Goal: Check status

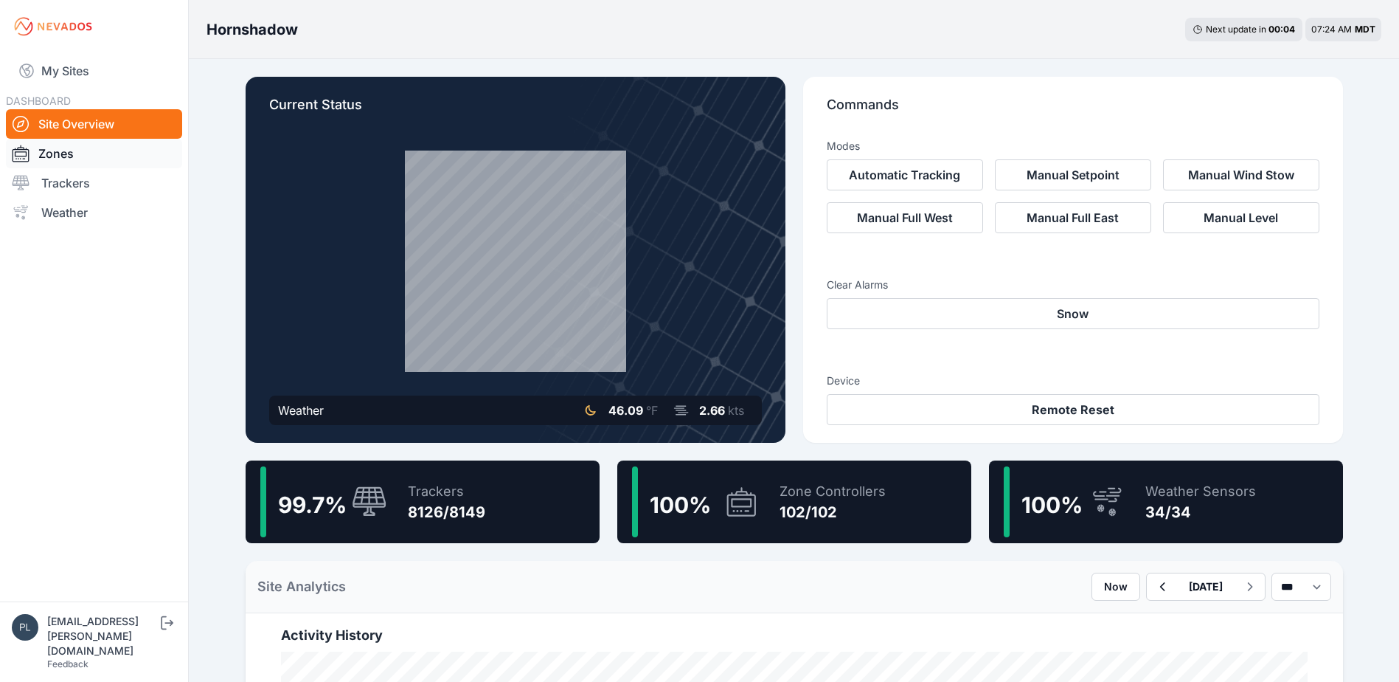
drag, startPoint x: 100, startPoint y: 190, endPoint x: 134, endPoint y: 159, distance: 45.5
click at [100, 190] on link "Trackers" at bounding box center [94, 183] width 176 height 30
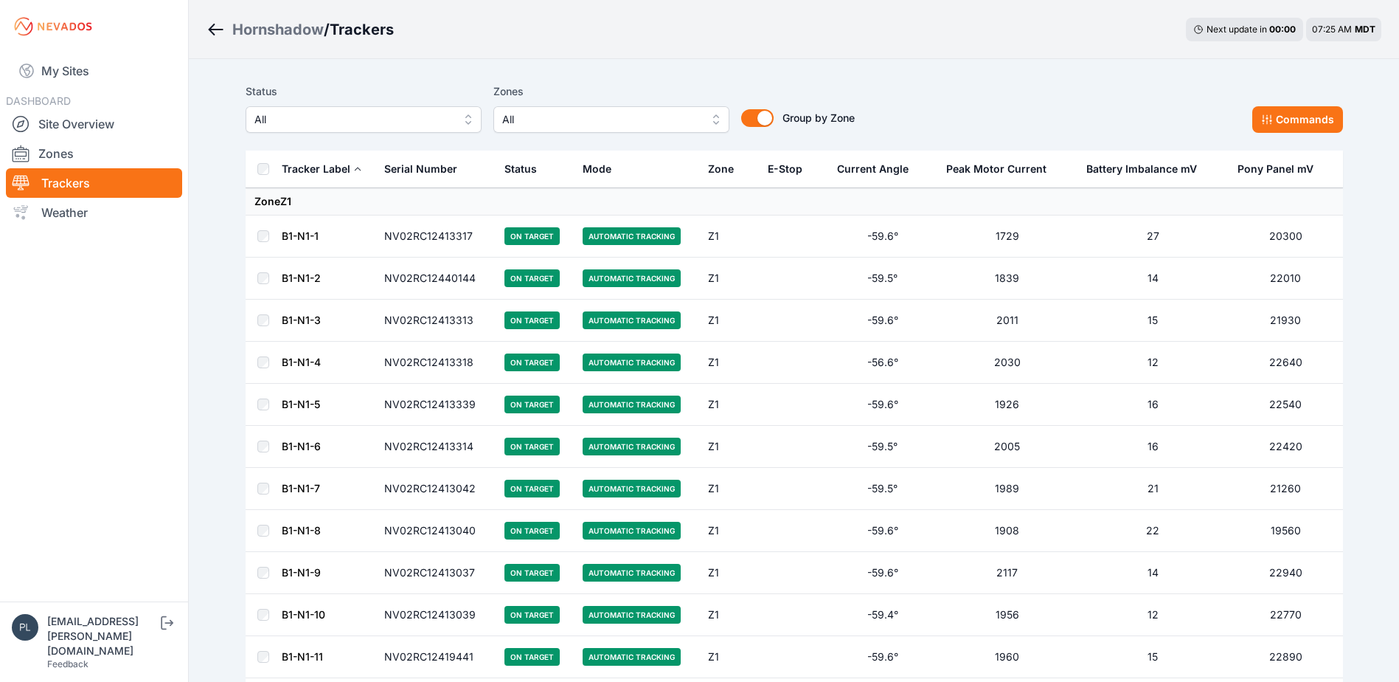
drag, startPoint x: 302, startPoint y: 137, endPoint x: 316, endPoint y: 124, distance: 19.3
click at [302, 136] on div "Status All Zones All Group by Zone Group by Zone Commands" at bounding box center [795, 114] width 1098 height 74
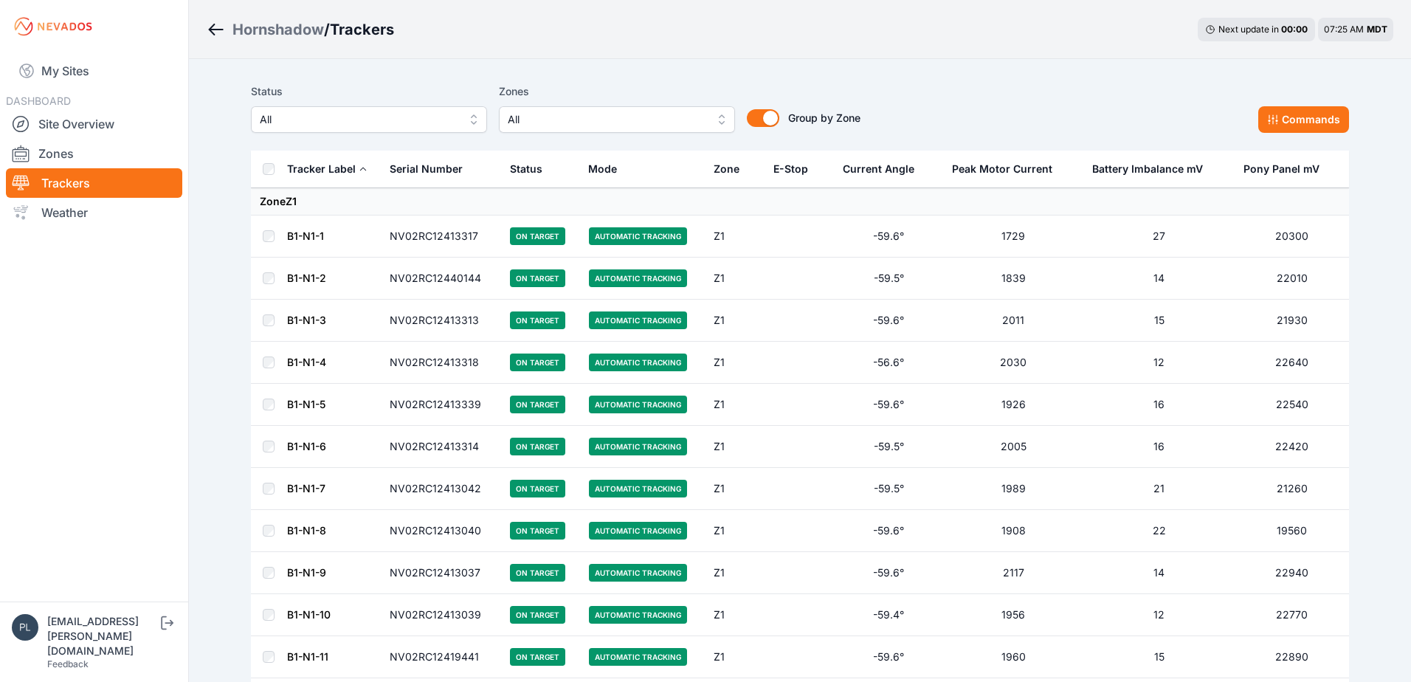
click at [319, 121] on span "All" at bounding box center [359, 120] width 198 height 18
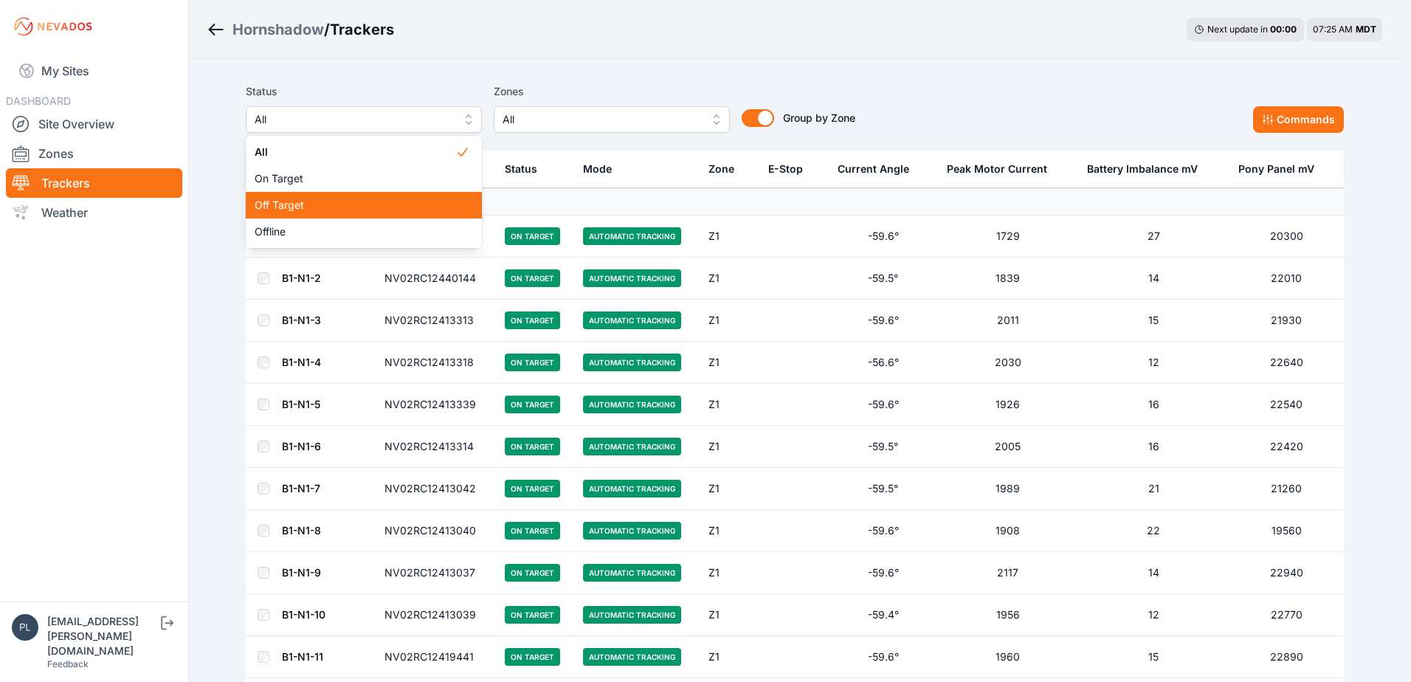
click at [326, 202] on span "Off Target" at bounding box center [355, 205] width 201 height 15
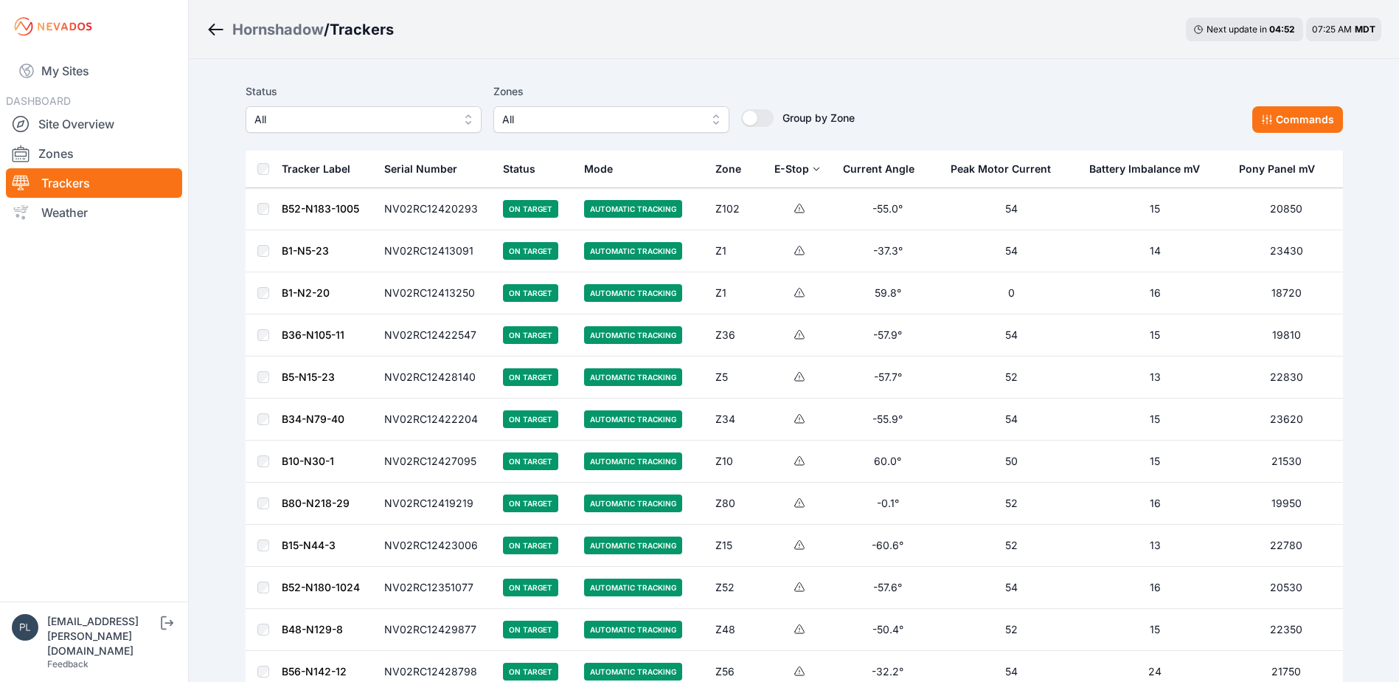
scroll to position [811, 0]
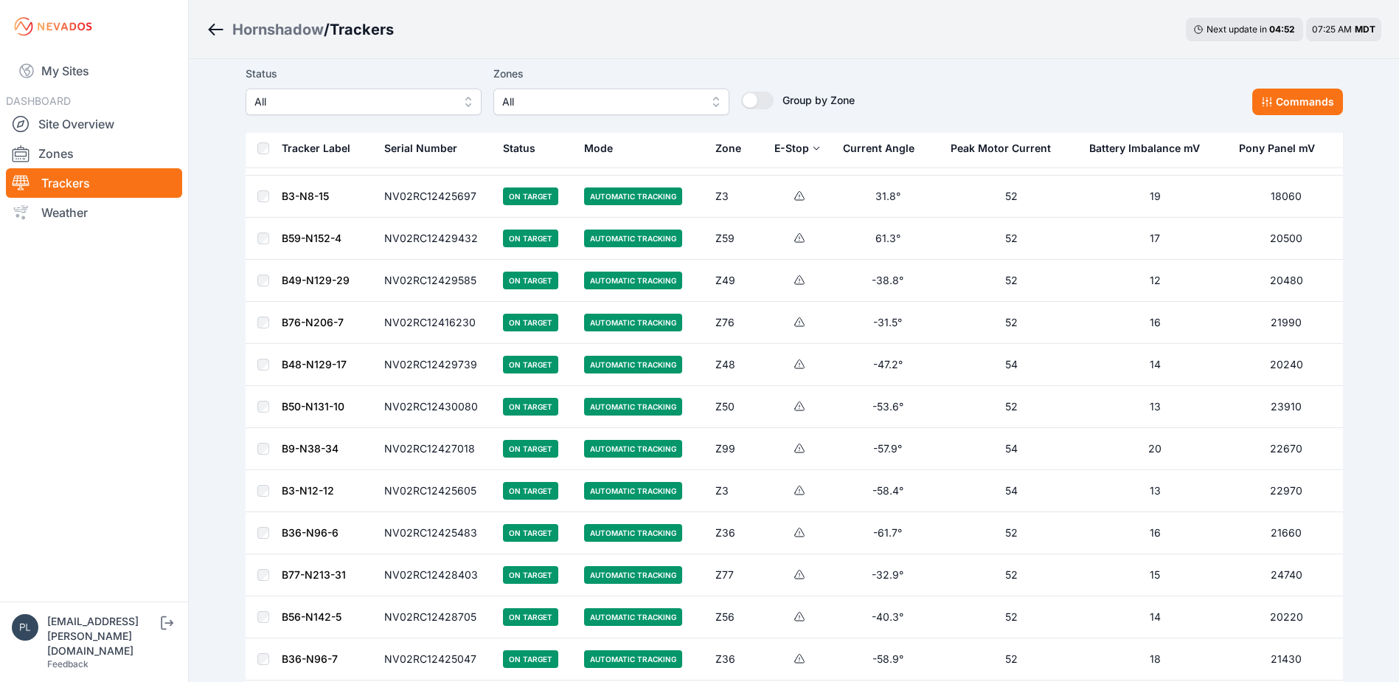
click at [1105, 260] on tr "B49-N129-29 NV02RC12429585 On Target Automatic Tracking Z49 -38.8° 52 12 20480" at bounding box center [795, 281] width 1098 height 42
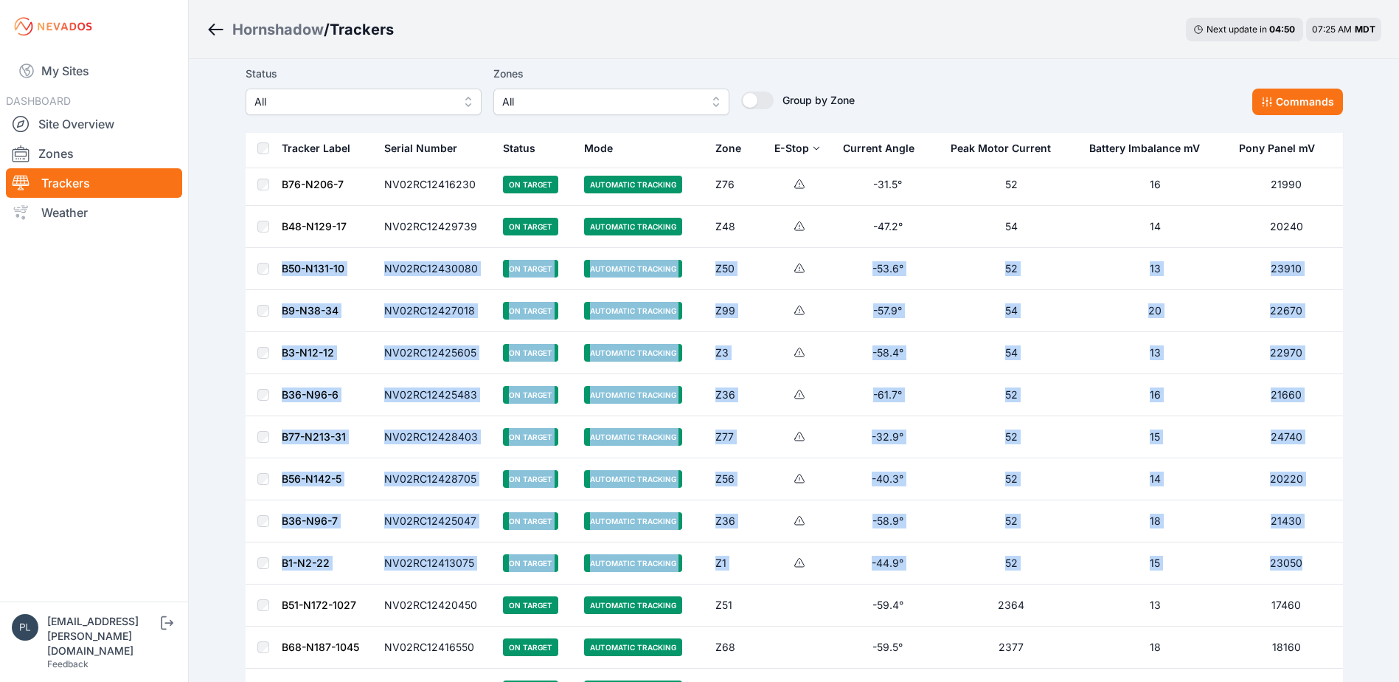
scroll to position [0, 0]
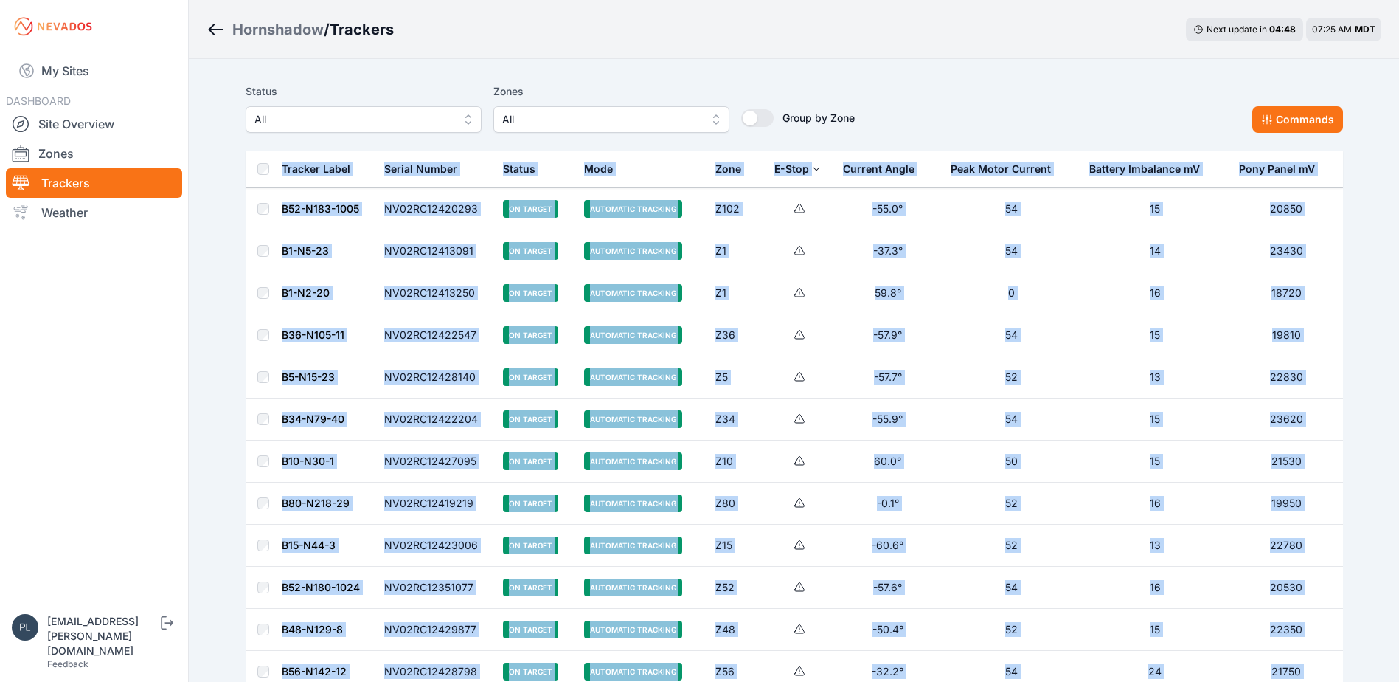
drag, startPoint x: 1301, startPoint y: 257, endPoint x: 267, endPoint y: 156, distance: 1039.1
drag, startPoint x: 267, startPoint y: 156, endPoint x: 306, endPoint y: 167, distance: 40.6
